Goal: Transaction & Acquisition: Purchase product/service

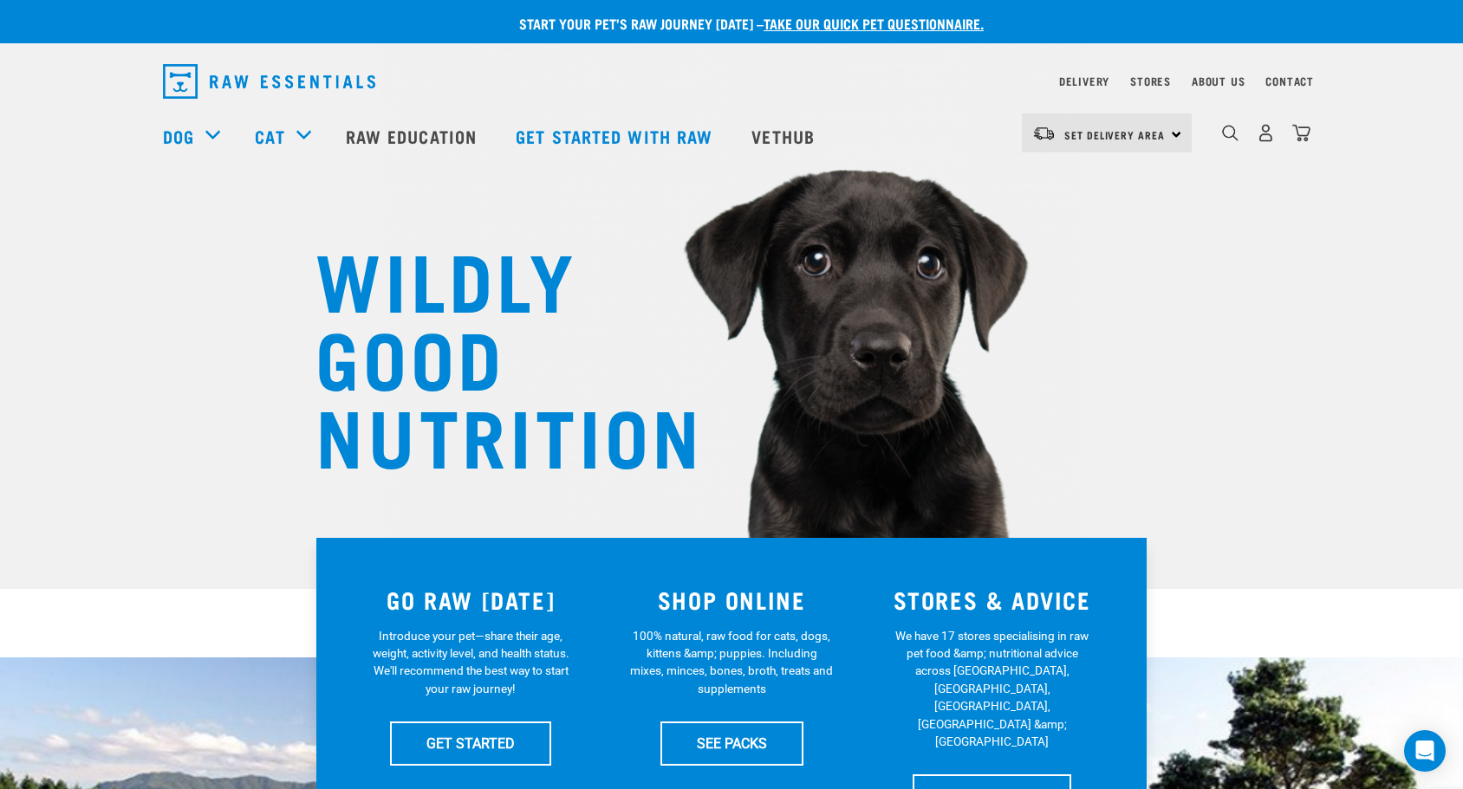
click at [1173, 136] on div "Set Delivery Area North Island South Island" at bounding box center [1107, 133] width 170 height 39
click at [1015, 68] on nav "Delivery Stores About Us Contact" at bounding box center [731, 81] width 1165 height 49
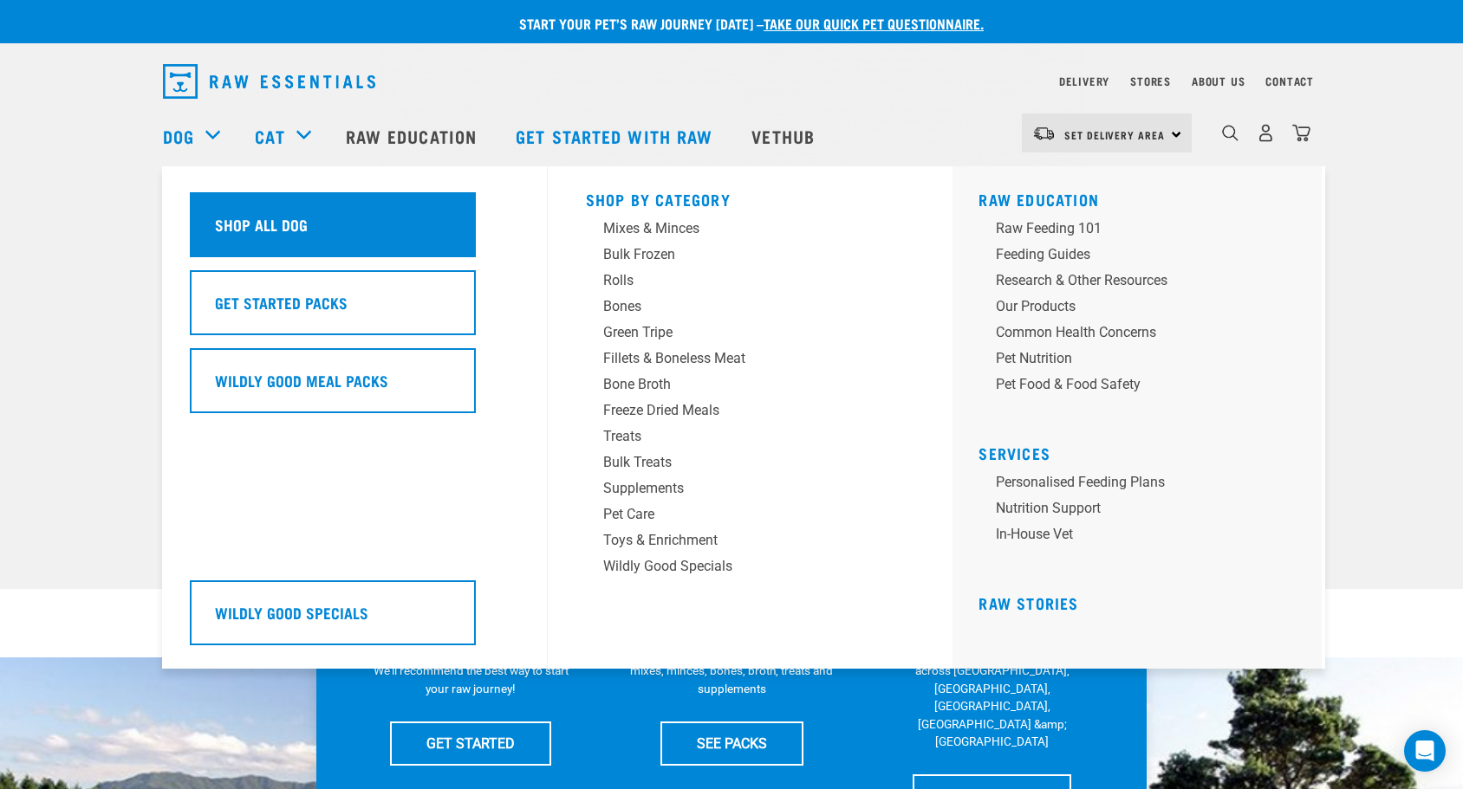
click at [289, 219] on div "Shop All Dog" at bounding box center [333, 224] width 286 height 65
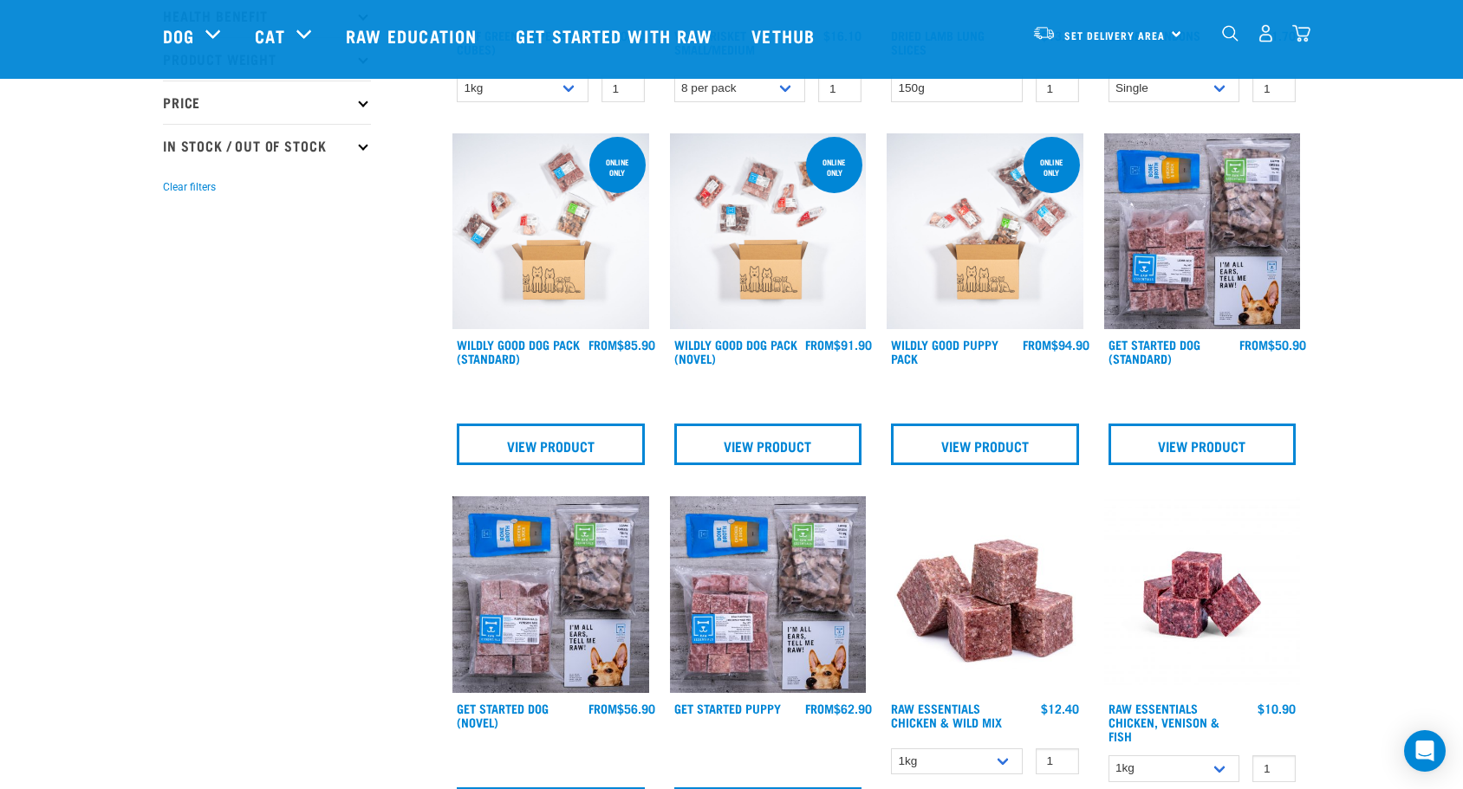
scroll to position [434, 0]
click at [760, 237] on img at bounding box center [768, 232] width 197 height 197
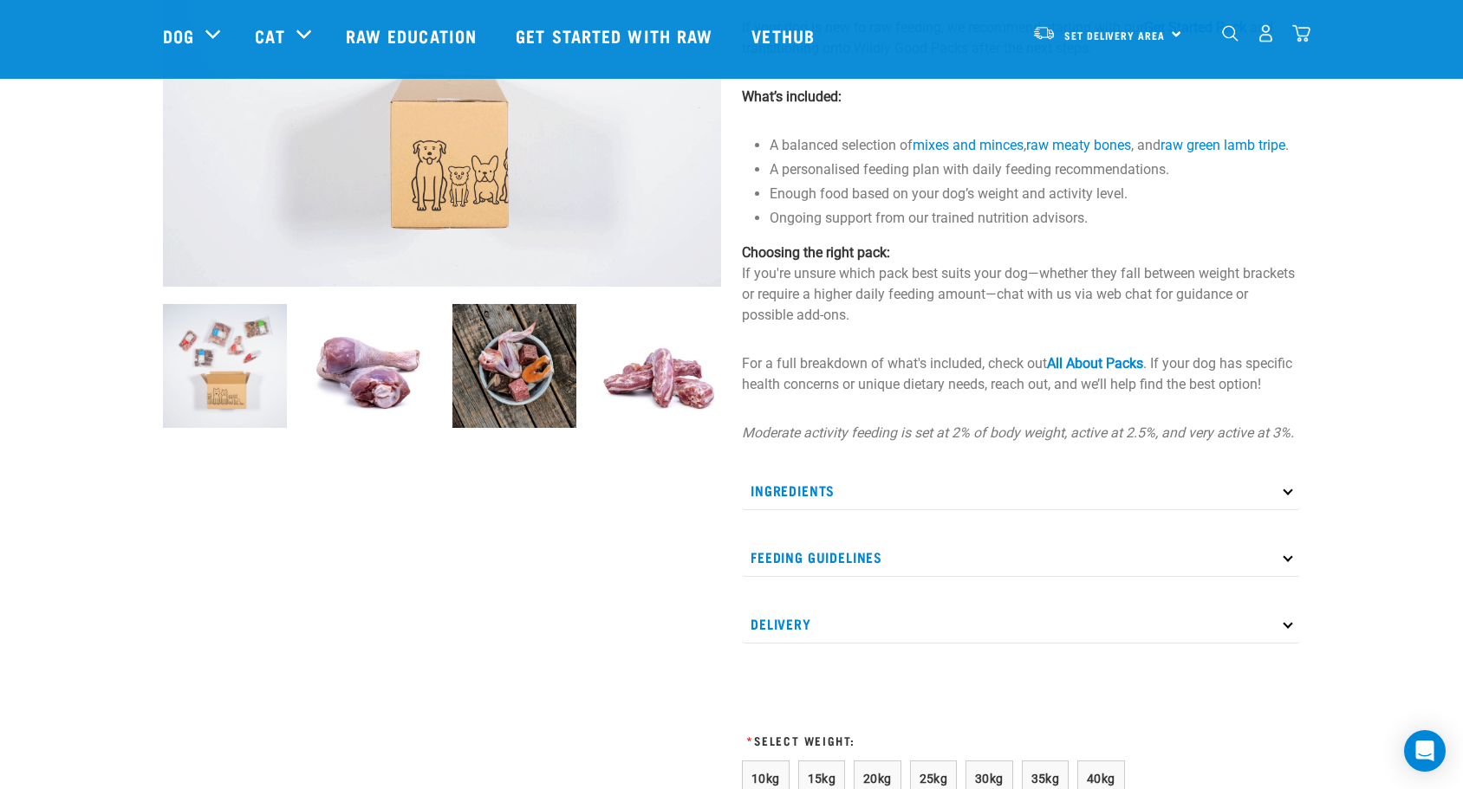
scroll to position [399, 0]
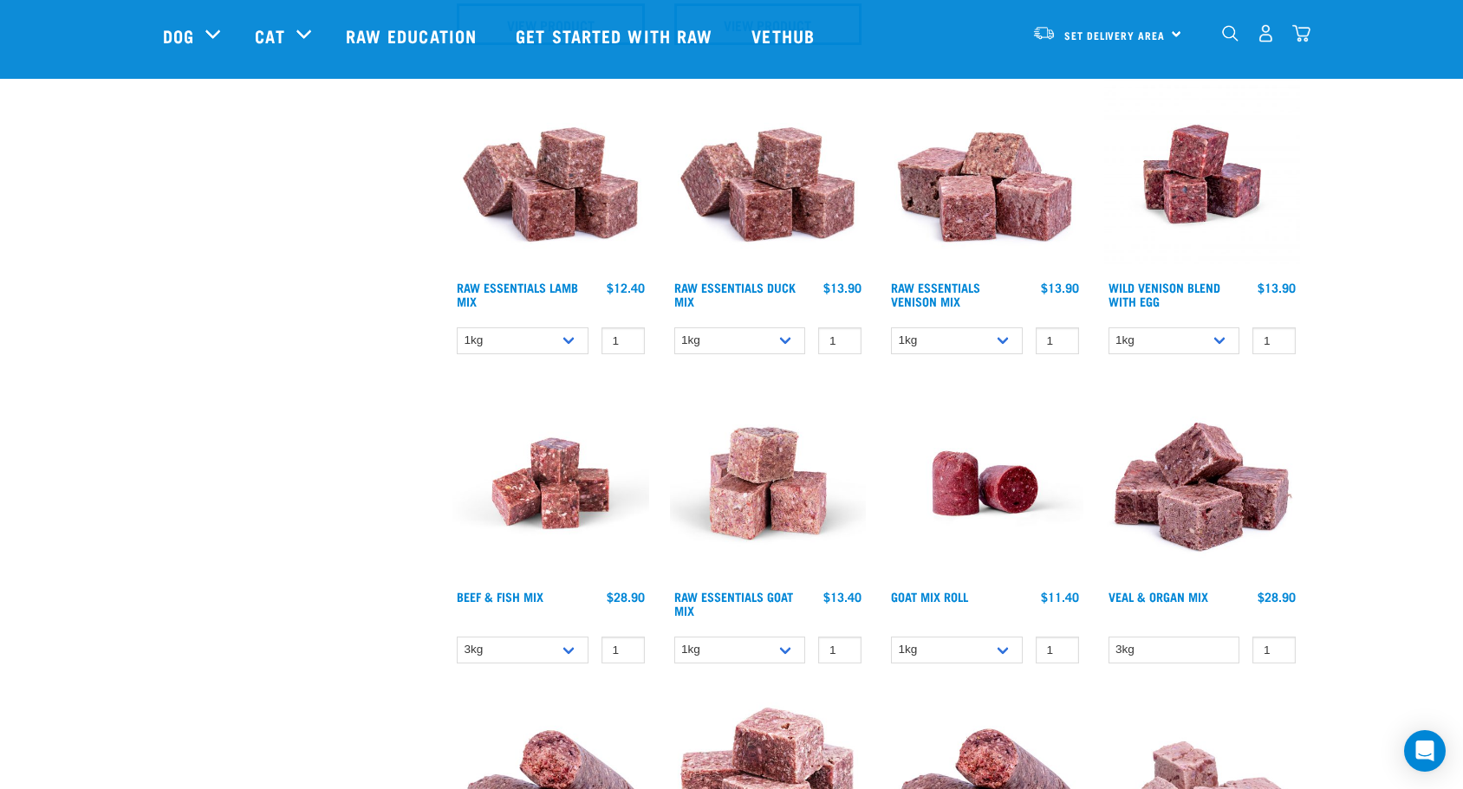
scroll to position [1221, 0]
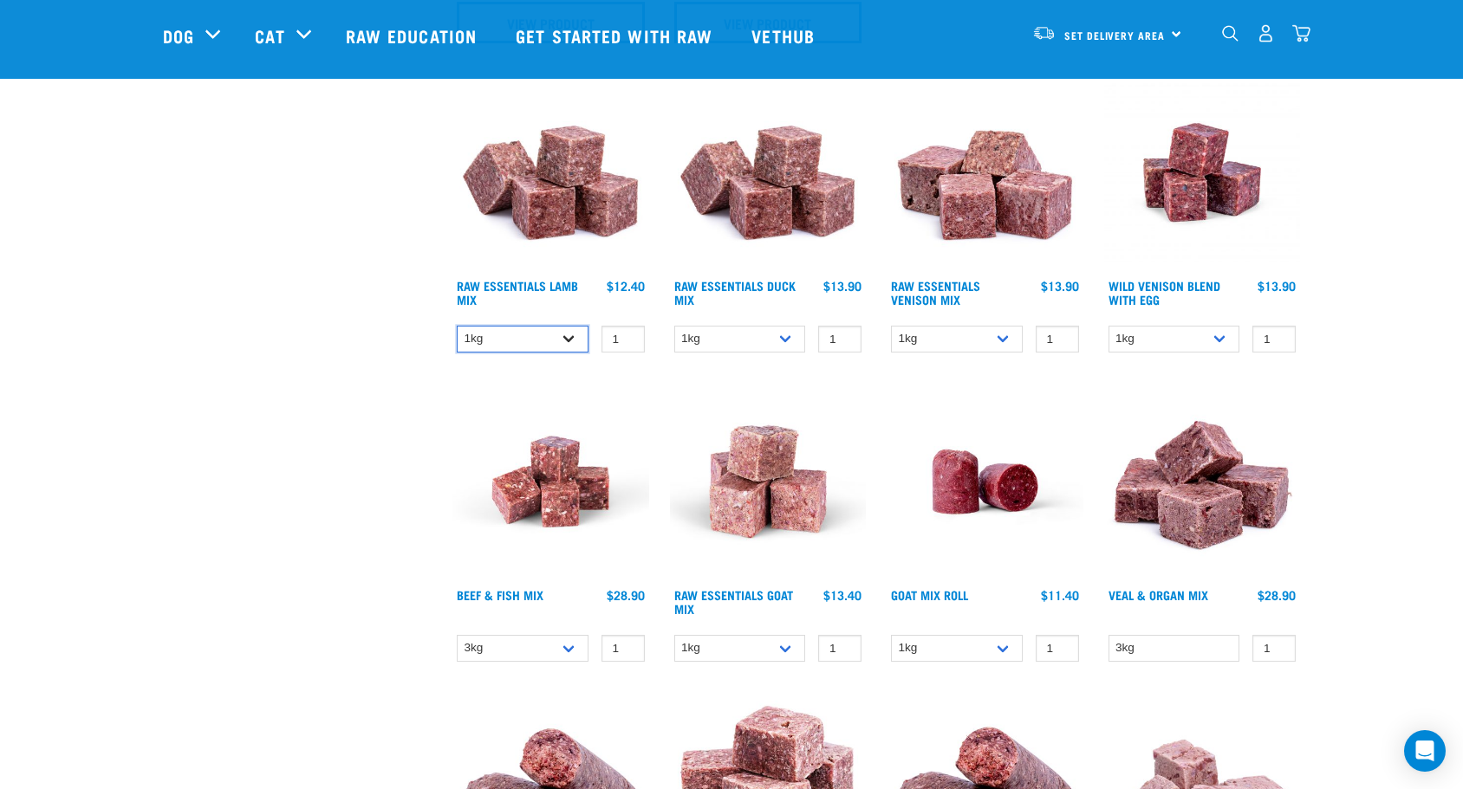
select select "24"
select select "34496"
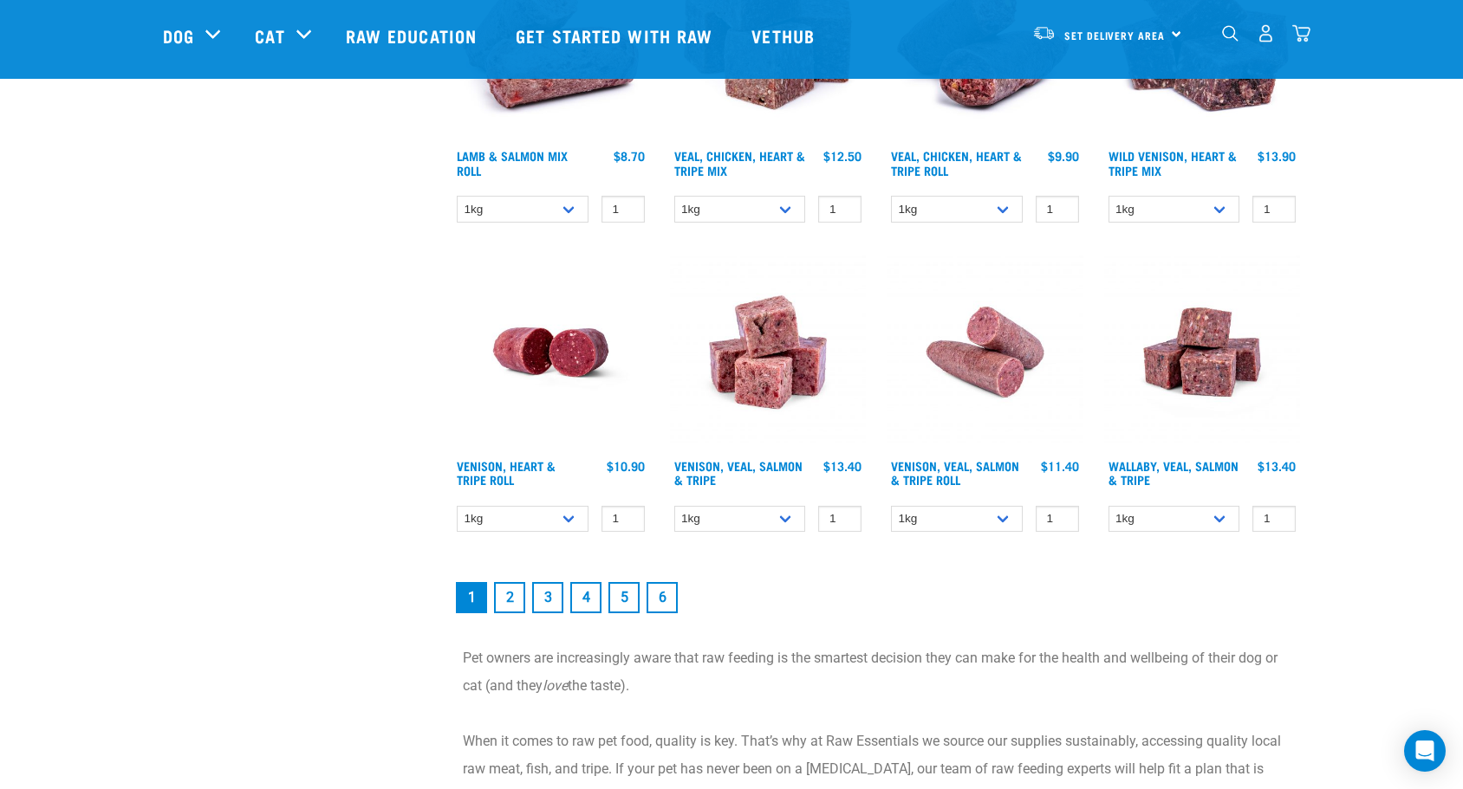
scroll to position [2280, 0]
click at [516, 596] on link "2" at bounding box center [509, 596] width 31 height 31
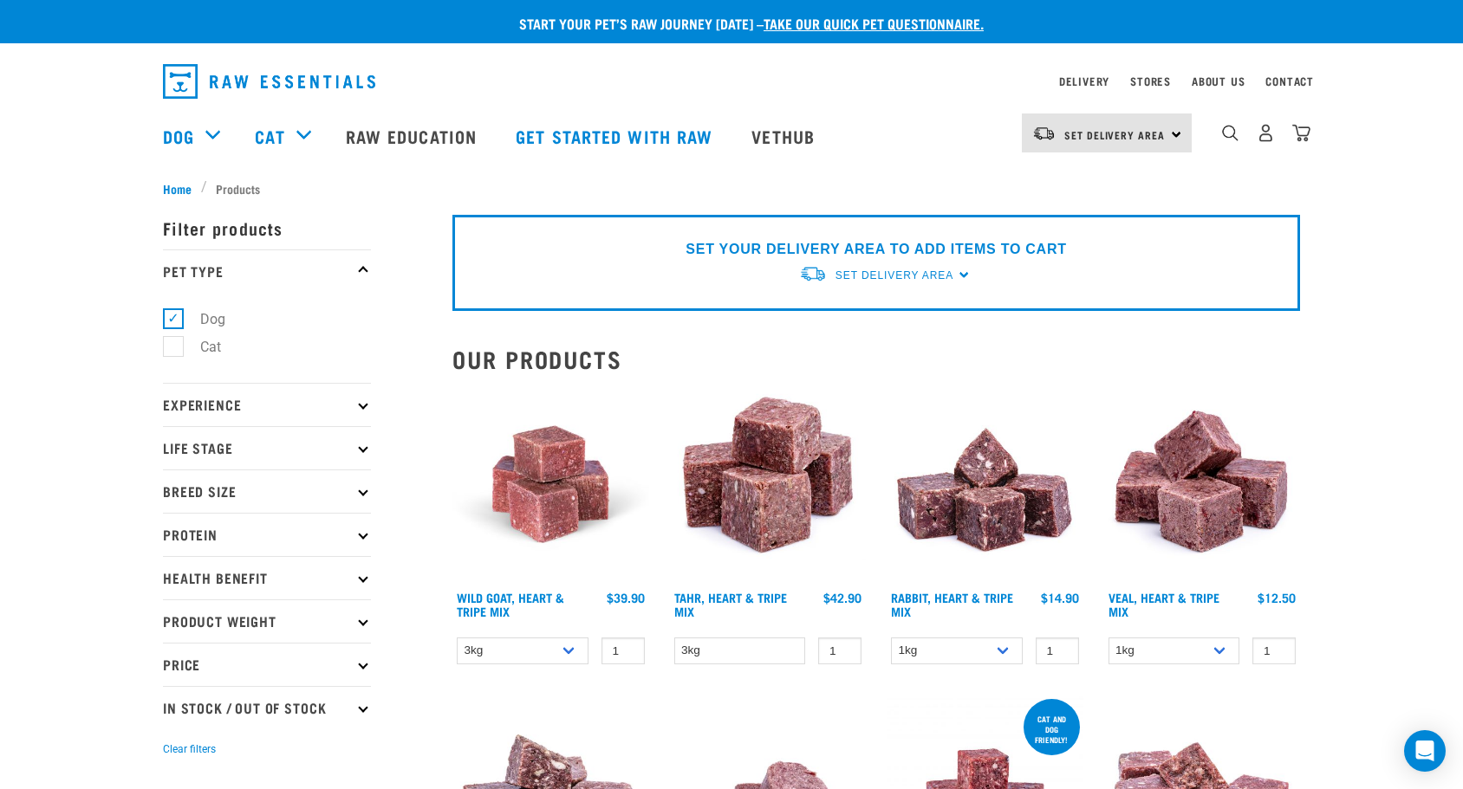
click at [216, 321] on label "Dog" at bounding box center [202, 319] width 60 height 22
click at [174, 321] on input "Dog" at bounding box center [168, 315] width 11 height 11
click at [216, 321] on label "Dog" at bounding box center [202, 319] width 60 height 22
click at [174, 321] on input "Dog" at bounding box center [168, 315] width 11 height 11
checkbox input "true"
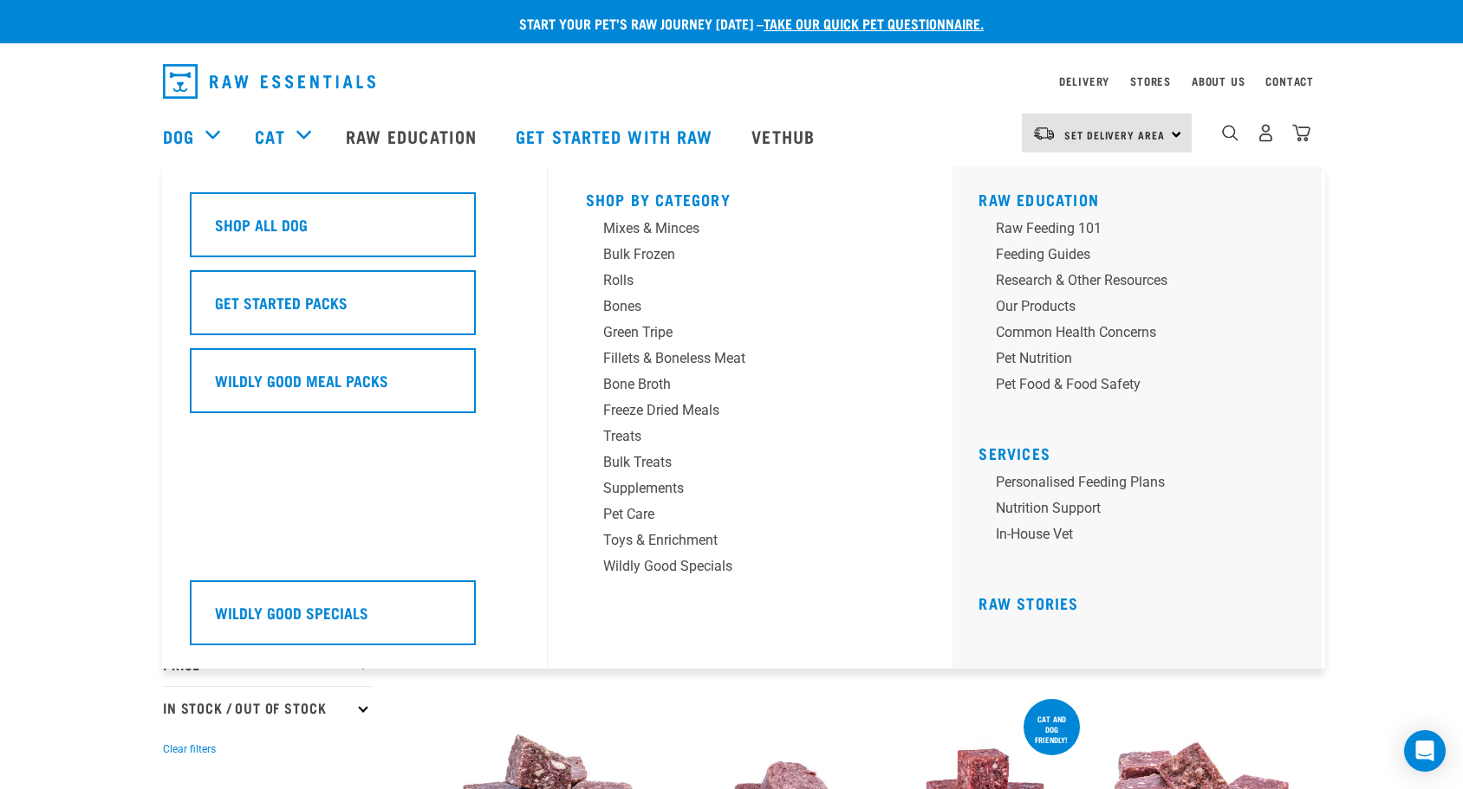
click at [213, 133] on div "Dog" at bounding box center [200, 135] width 75 height 69
click at [626, 308] on div "Bones" at bounding box center [738, 306] width 270 height 21
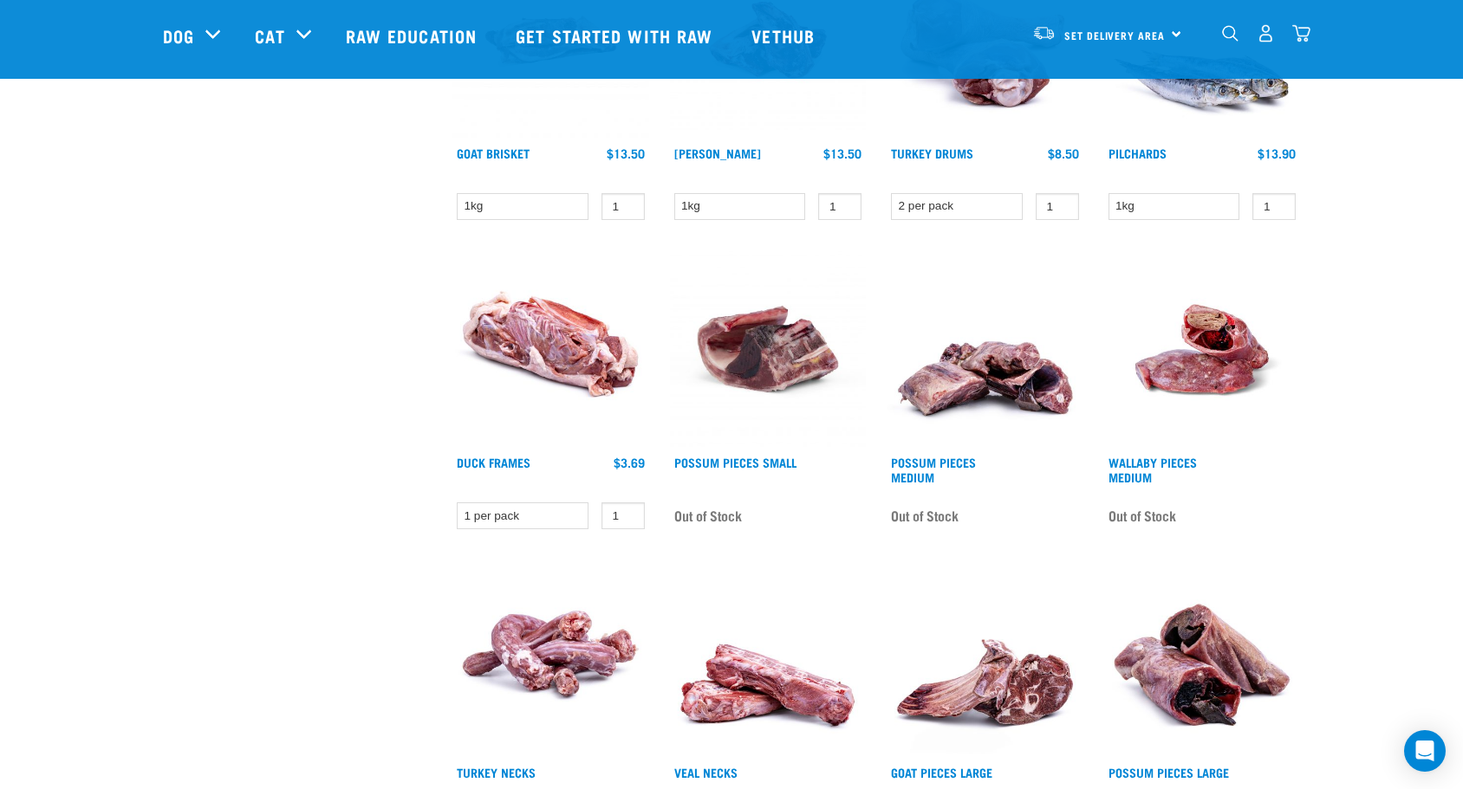
scroll to position [1247, 0]
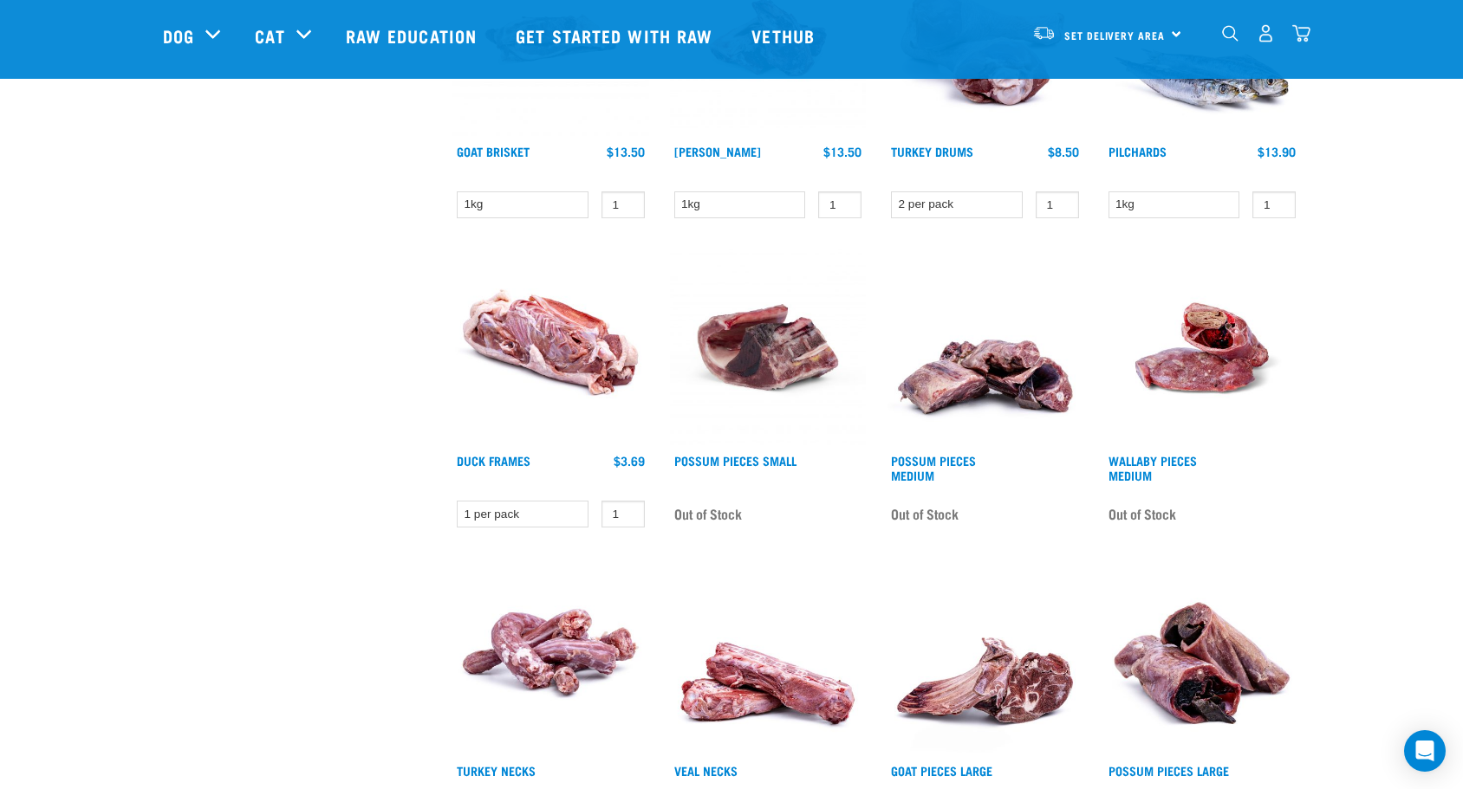
click at [335, 530] on div "× Filter products Pet Type Dog Cat Experience New Raw Feeder Experienced Raw Fe…" at bounding box center [297, 75] width 289 height 2524
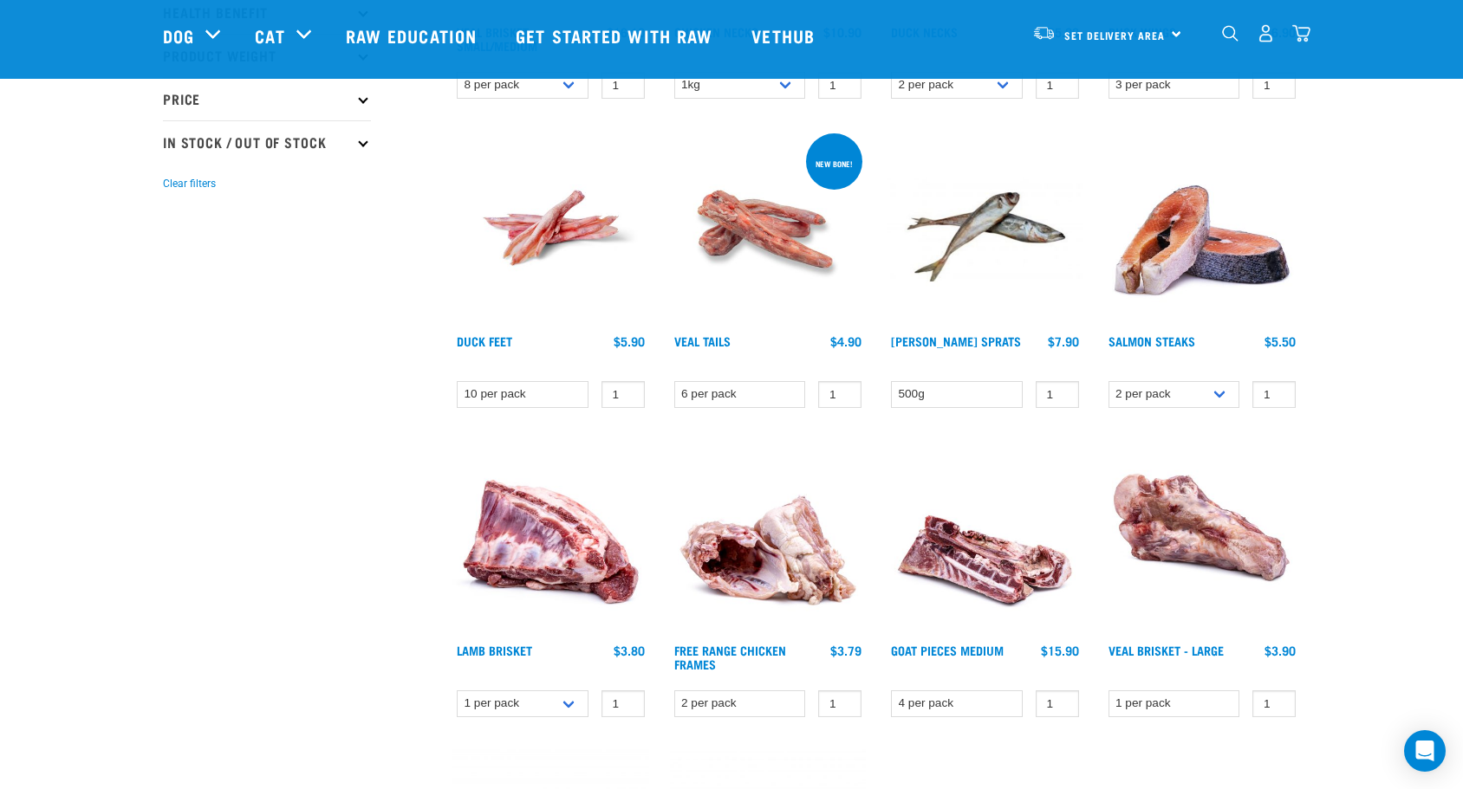
scroll to position [412, 0]
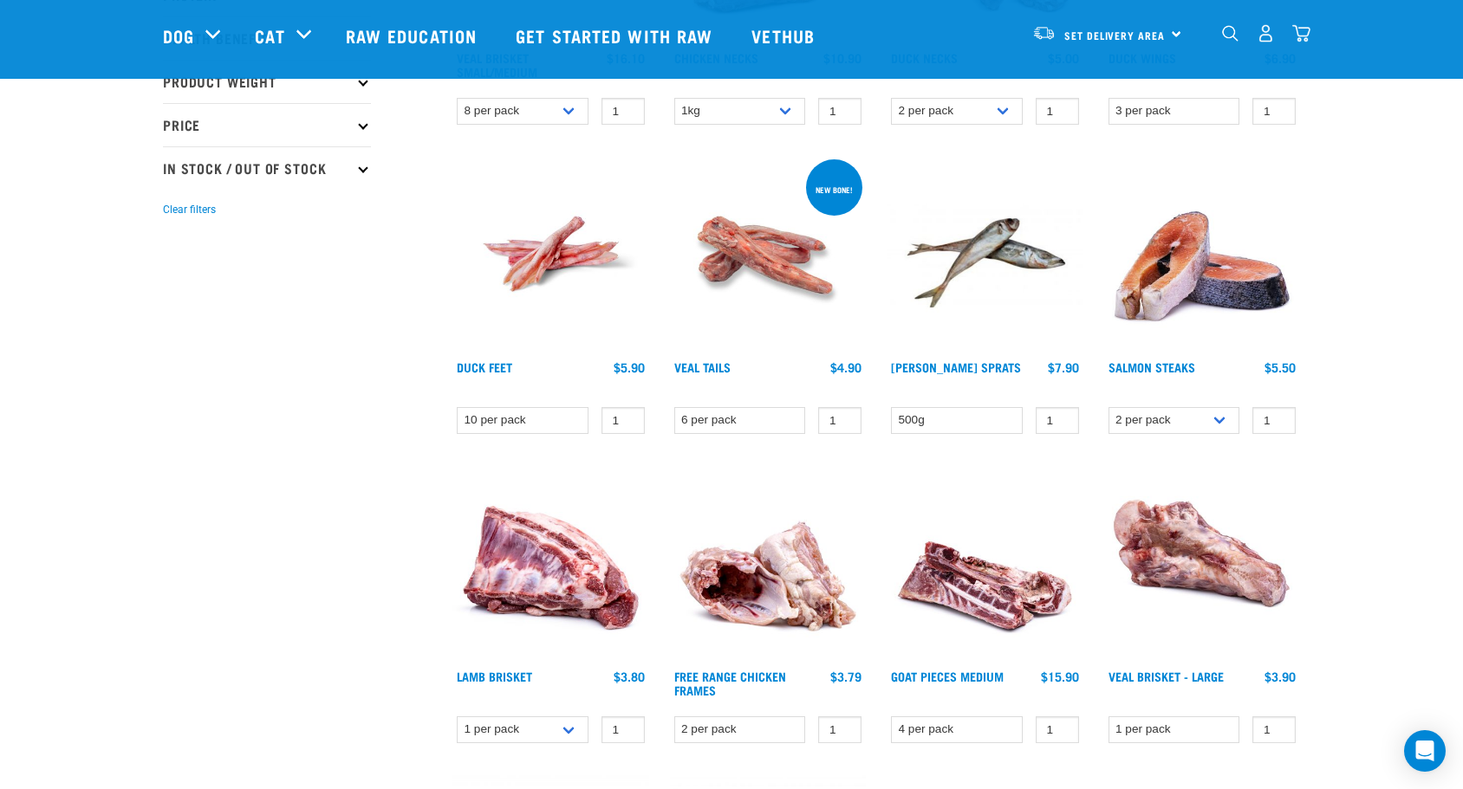
click at [756, 248] on img at bounding box center [768, 254] width 197 height 197
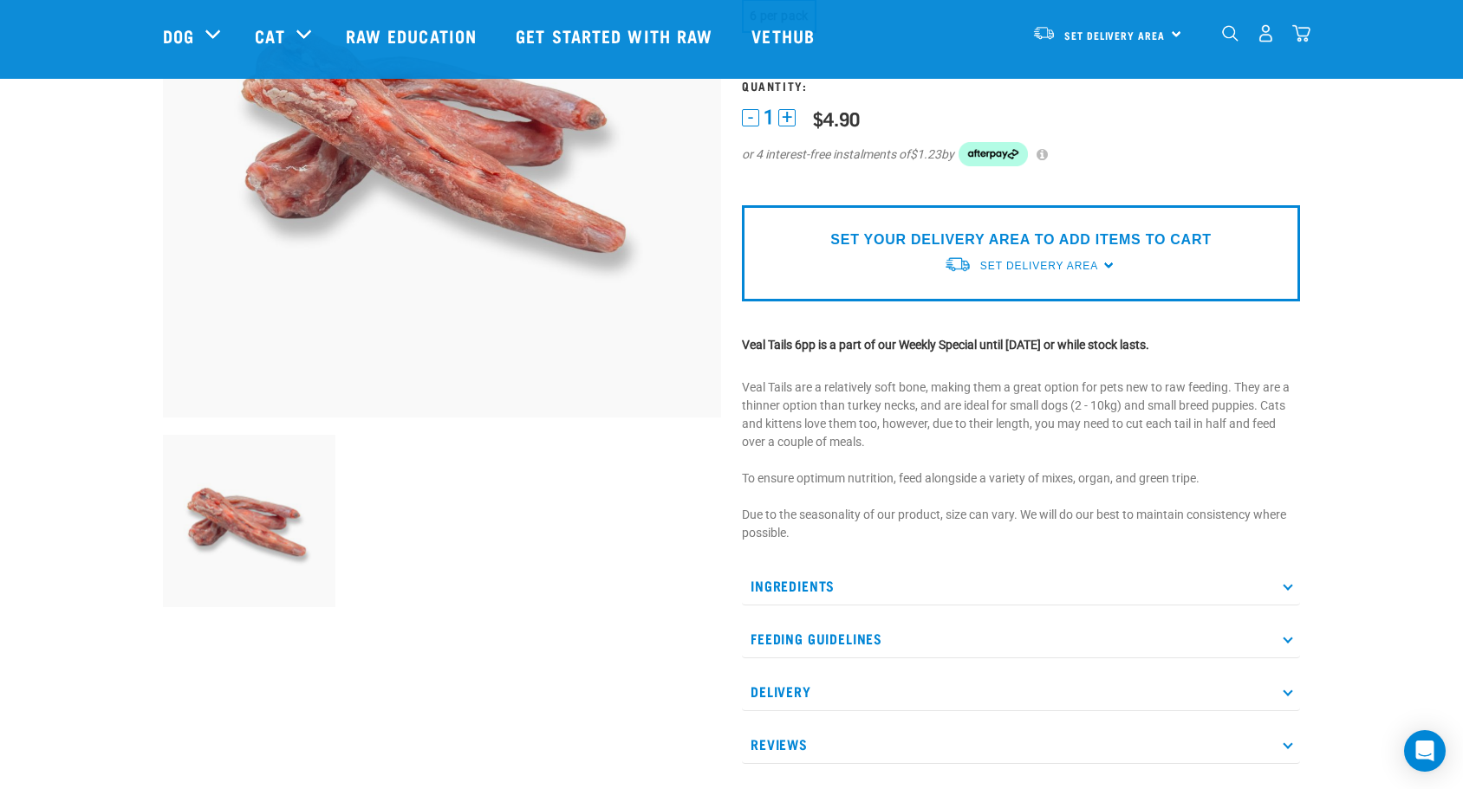
scroll to position [268, 0]
